Goal: Task Accomplishment & Management: Manage account settings

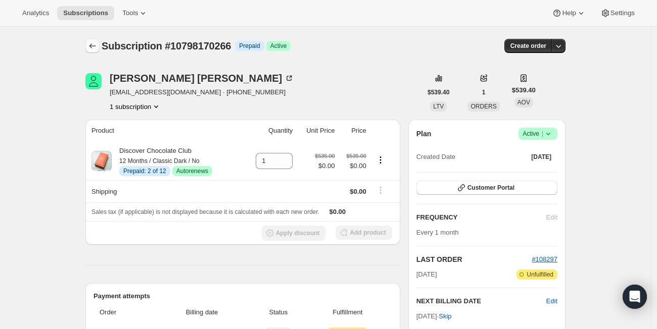
click at [94, 49] on icon "Subscriptions" at bounding box center [92, 46] width 10 height 10
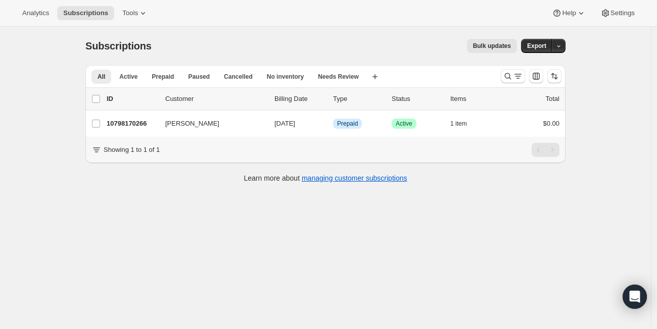
click at [26, 231] on div "Subscriptions. This page is ready Subscriptions Bulk updates More actions Bulk …" at bounding box center [325, 191] width 651 height 329
click at [509, 72] on icon "Search and filter results" at bounding box center [508, 76] width 10 height 10
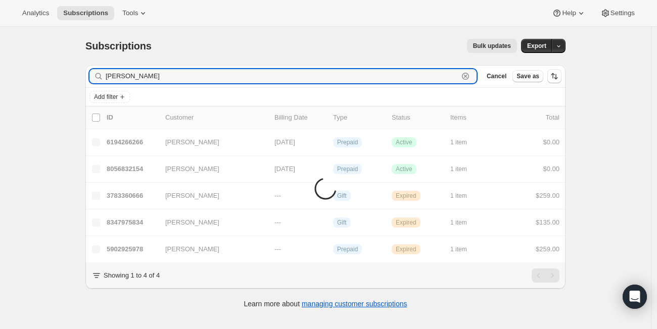
paste input "[PERSON_NAME]"
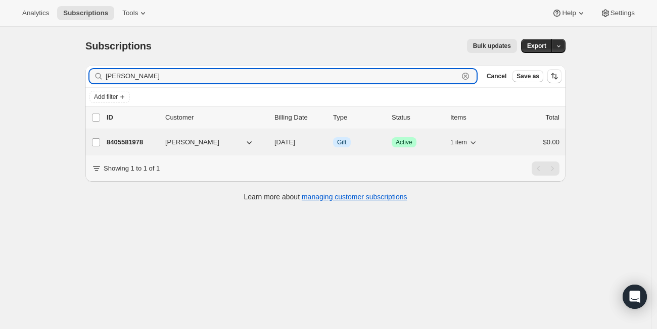
type input "[PERSON_NAME]"
click at [124, 147] on p "8405581978" at bounding box center [132, 142] width 51 height 10
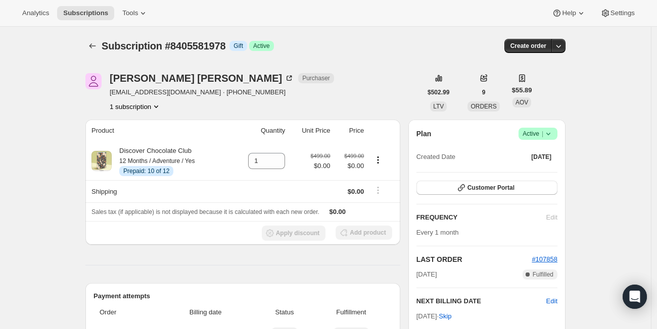
scroll to position [287, 0]
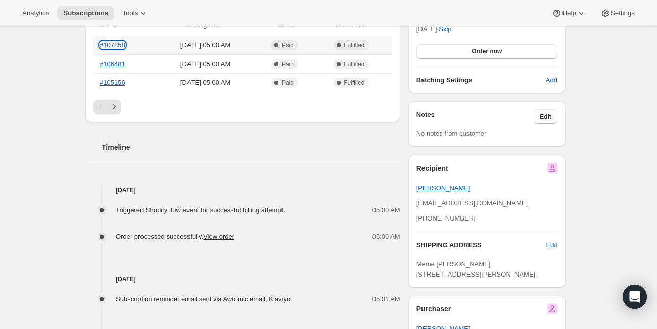
click at [117, 46] on link "#107858" at bounding box center [113, 45] width 26 height 8
